Goal: Share content: Share content

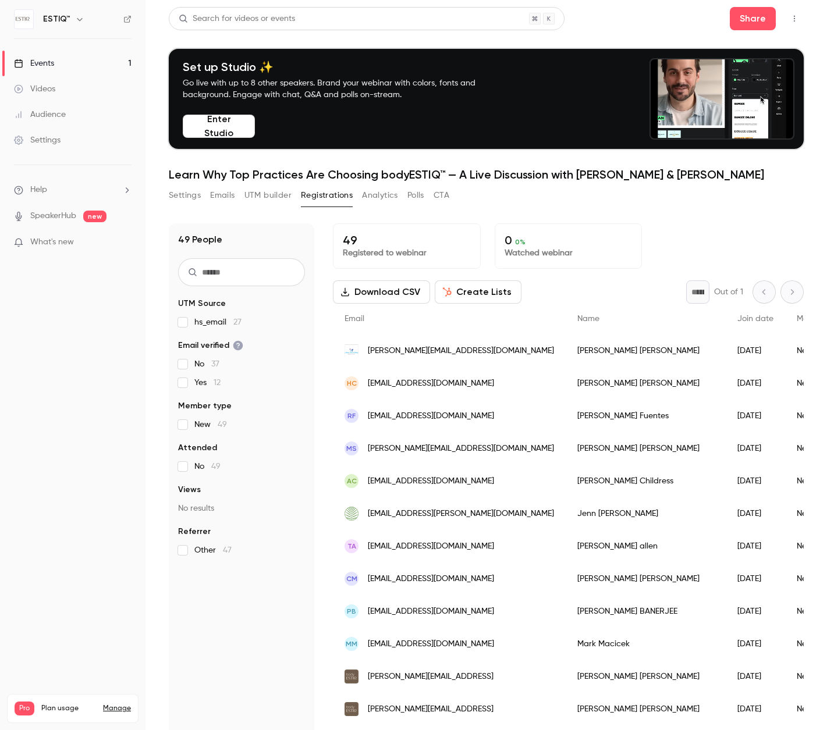
click at [72, 63] on link "Events 1" at bounding box center [72, 64] width 145 height 26
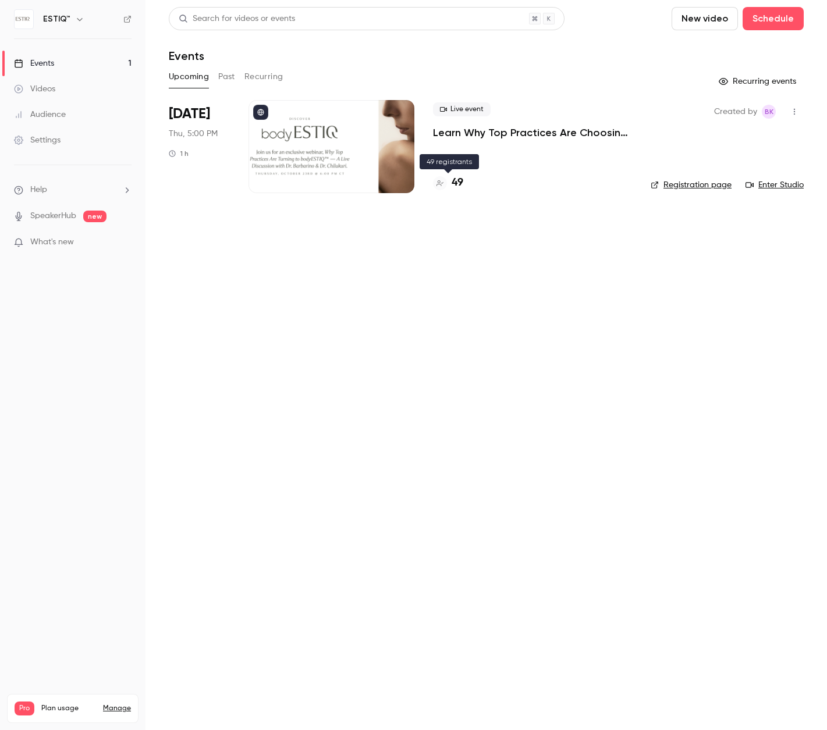
click at [457, 189] on h4 "49" at bounding box center [458, 183] width 12 height 16
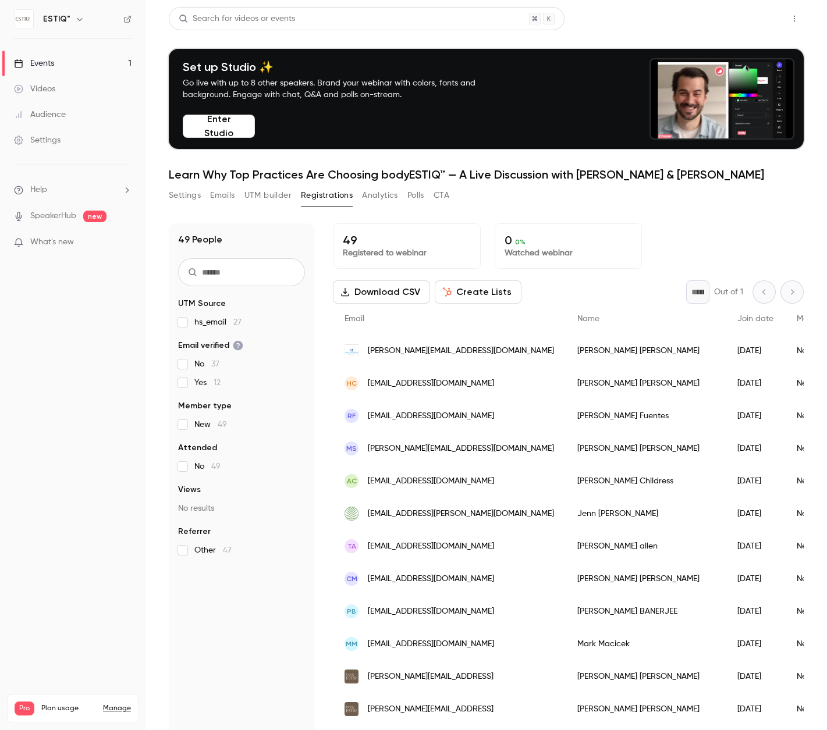
click at [752, 18] on button "Share" at bounding box center [753, 18] width 46 height 23
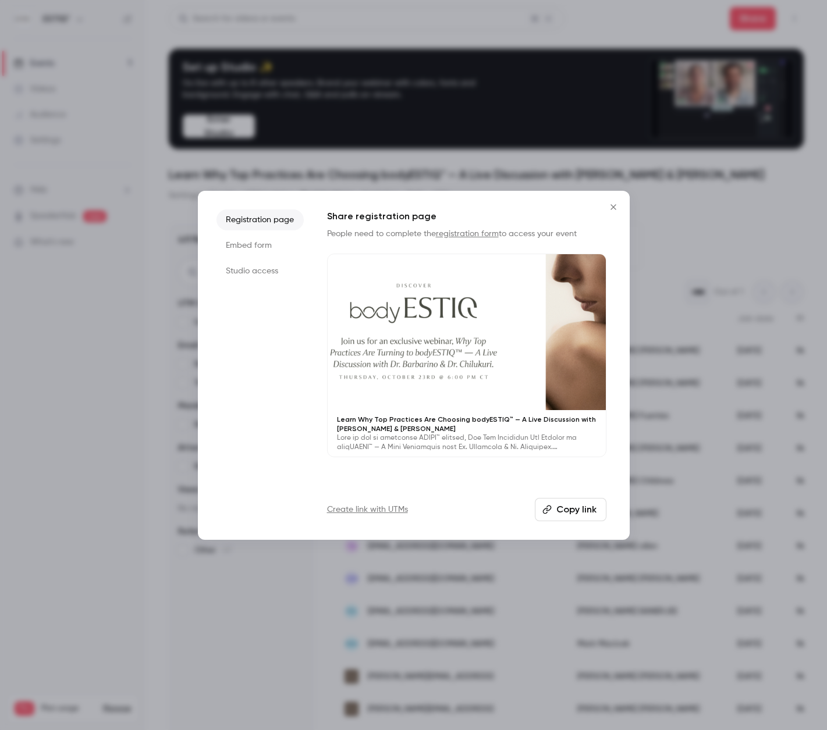
click at [569, 511] on button "Copy link" at bounding box center [571, 509] width 72 height 23
click at [90, 442] on div at bounding box center [413, 365] width 827 height 730
